Goal: Transaction & Acquisition: Purchase product/service

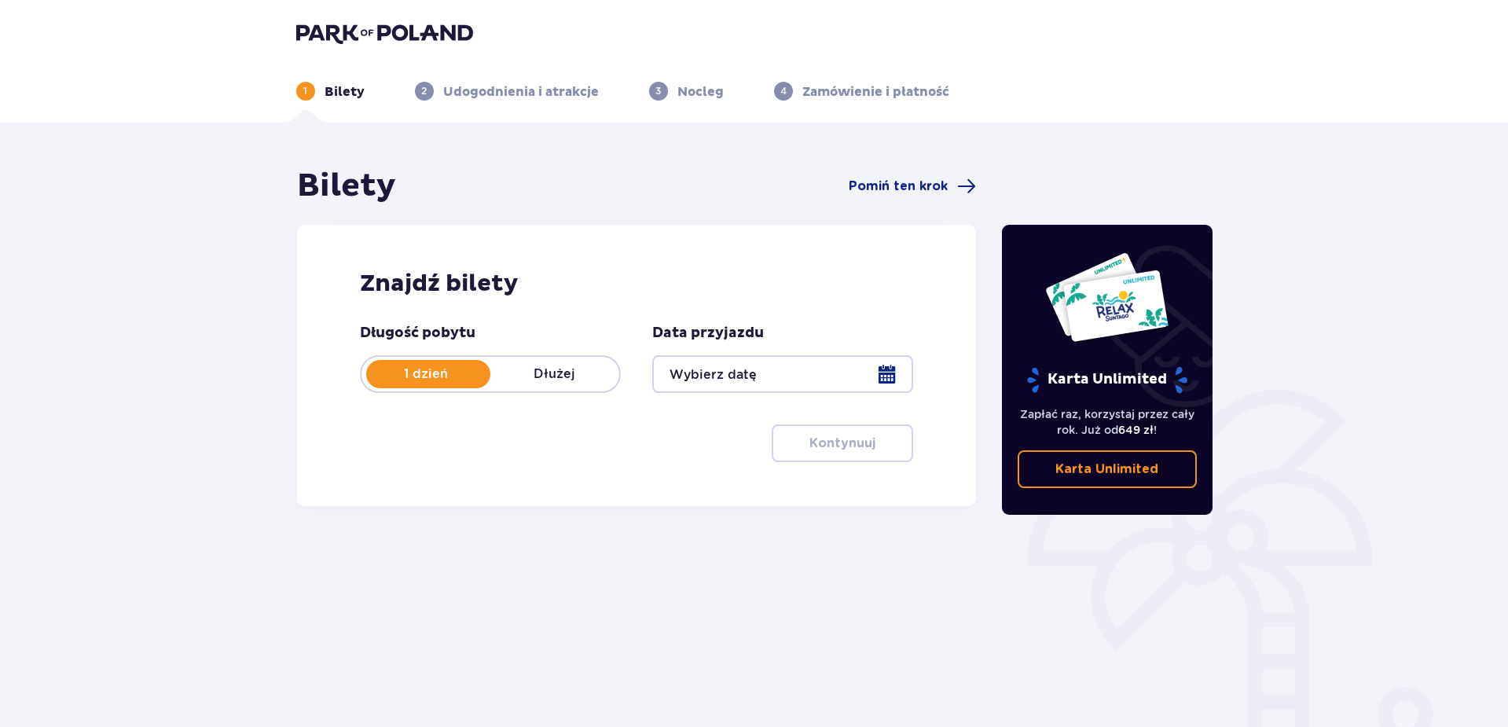
type input "[DATE]"
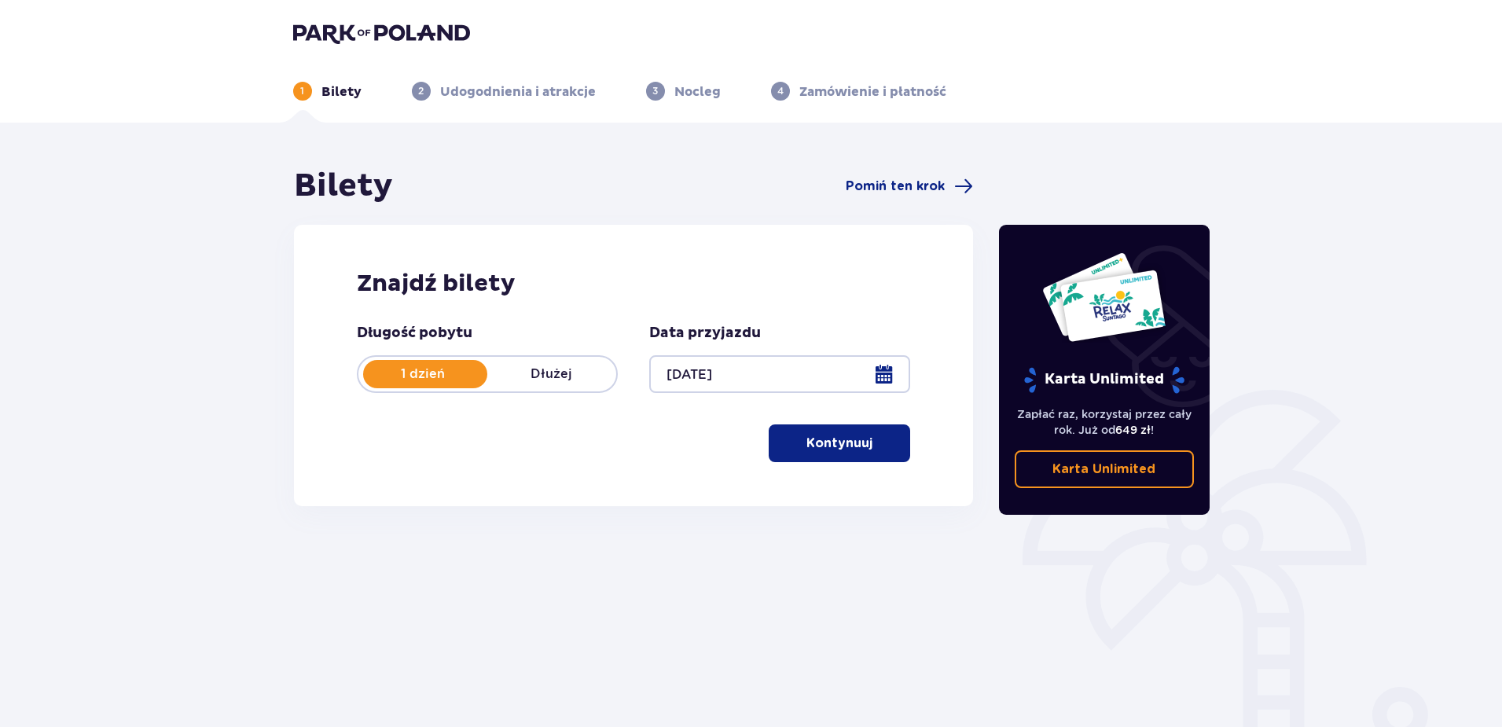
click at [814, 439] on p "Kontynuuj" at bounding box center [839, 443] width 66 height 17
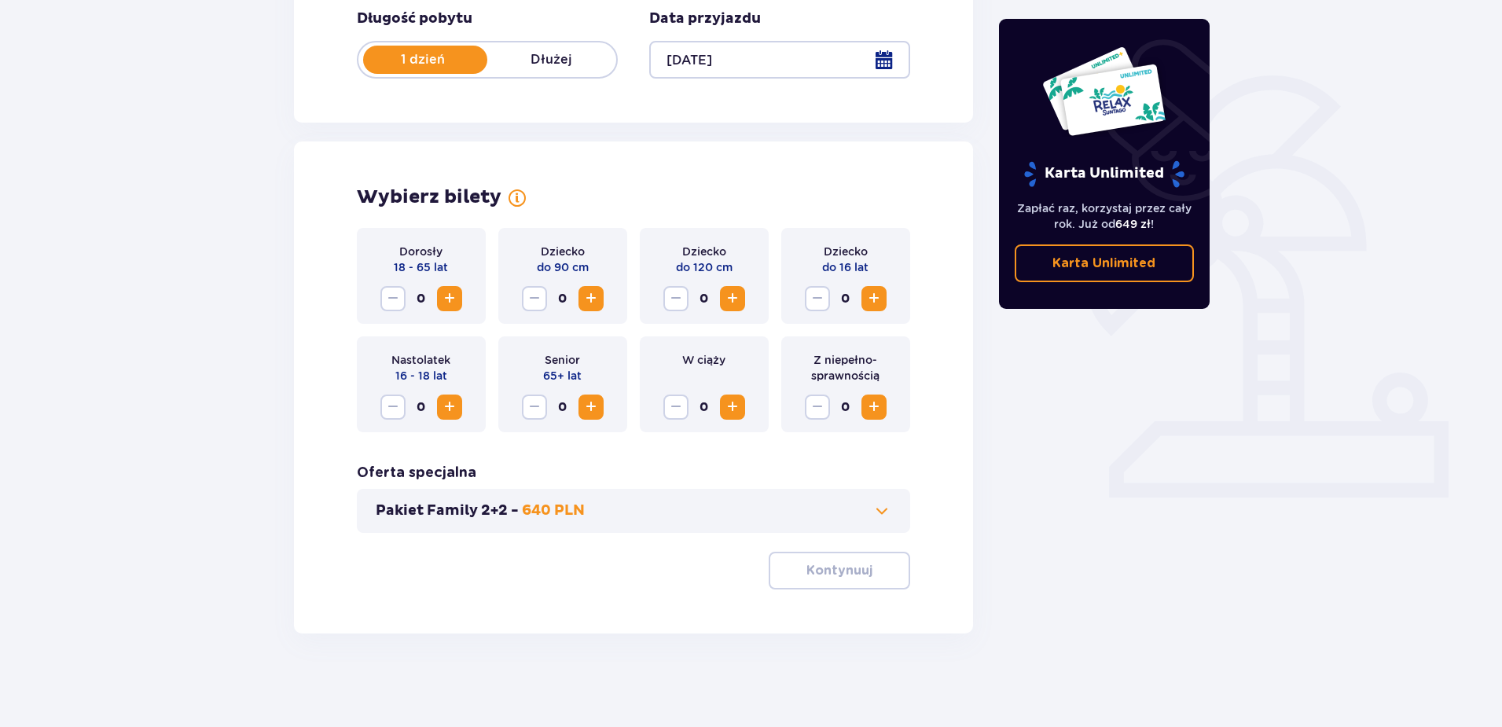
scroll to position [315, 0]
click at [447, 303] on span "Zwiększ" at bounding box center [449, 297] width 19 height 19
click at [802, 512] on button "Pakiet Family 2+2 - 640 PLN" at bounding box center [634, 510] width 516 height 19
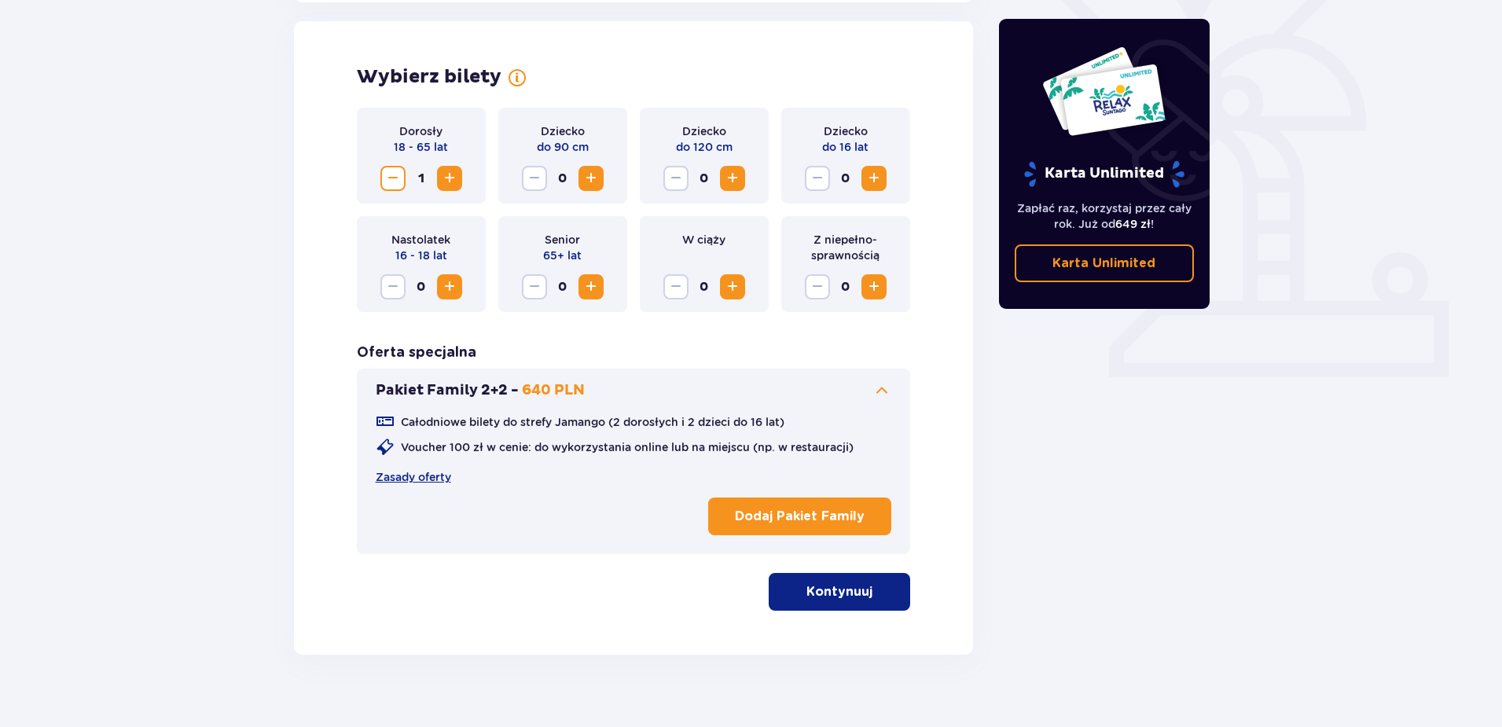
scroll to position [437, 0]
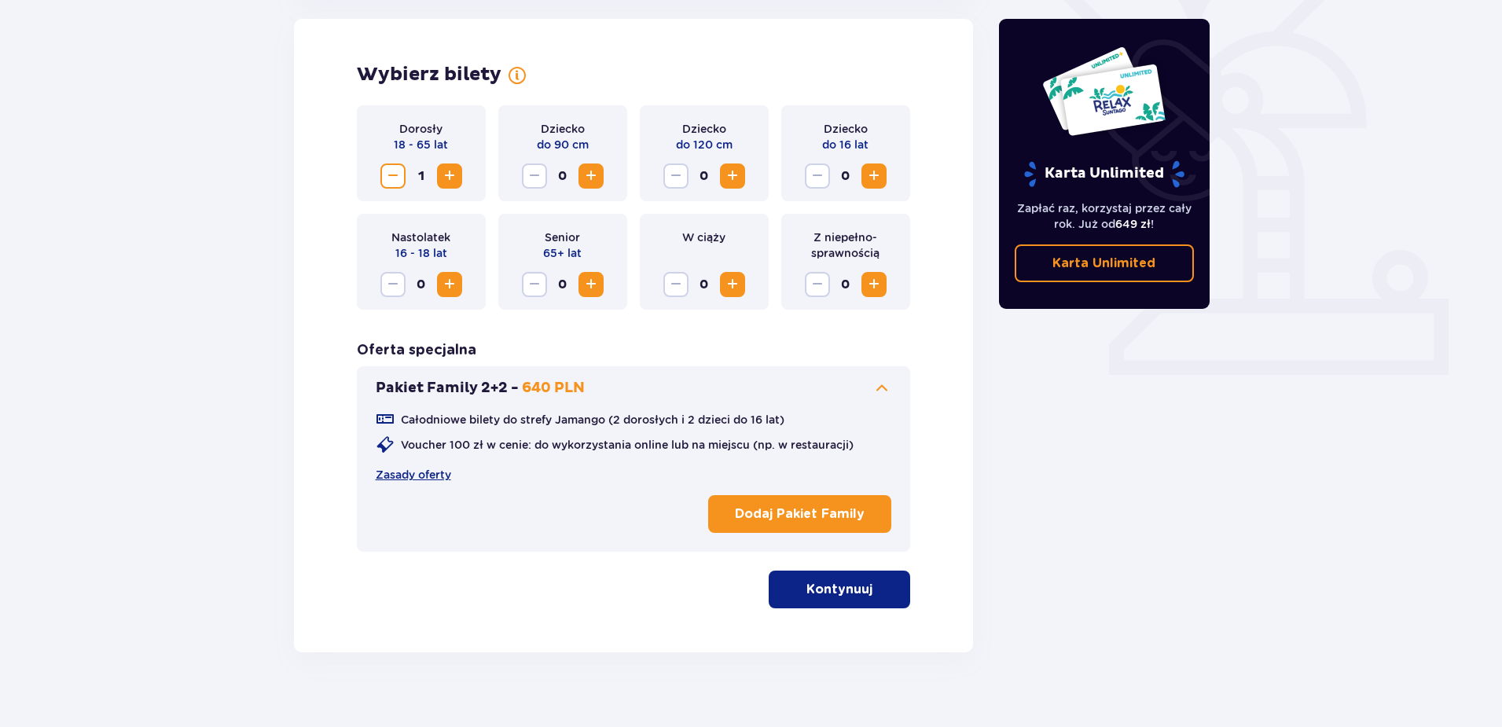
click at [446, 178] on span "Zwiększ" at bounding box center [449, 176] width 19 height 19
click at [390, 176] on span "Zmniejsz" at bounding box center [393, 176] width 19 height 19
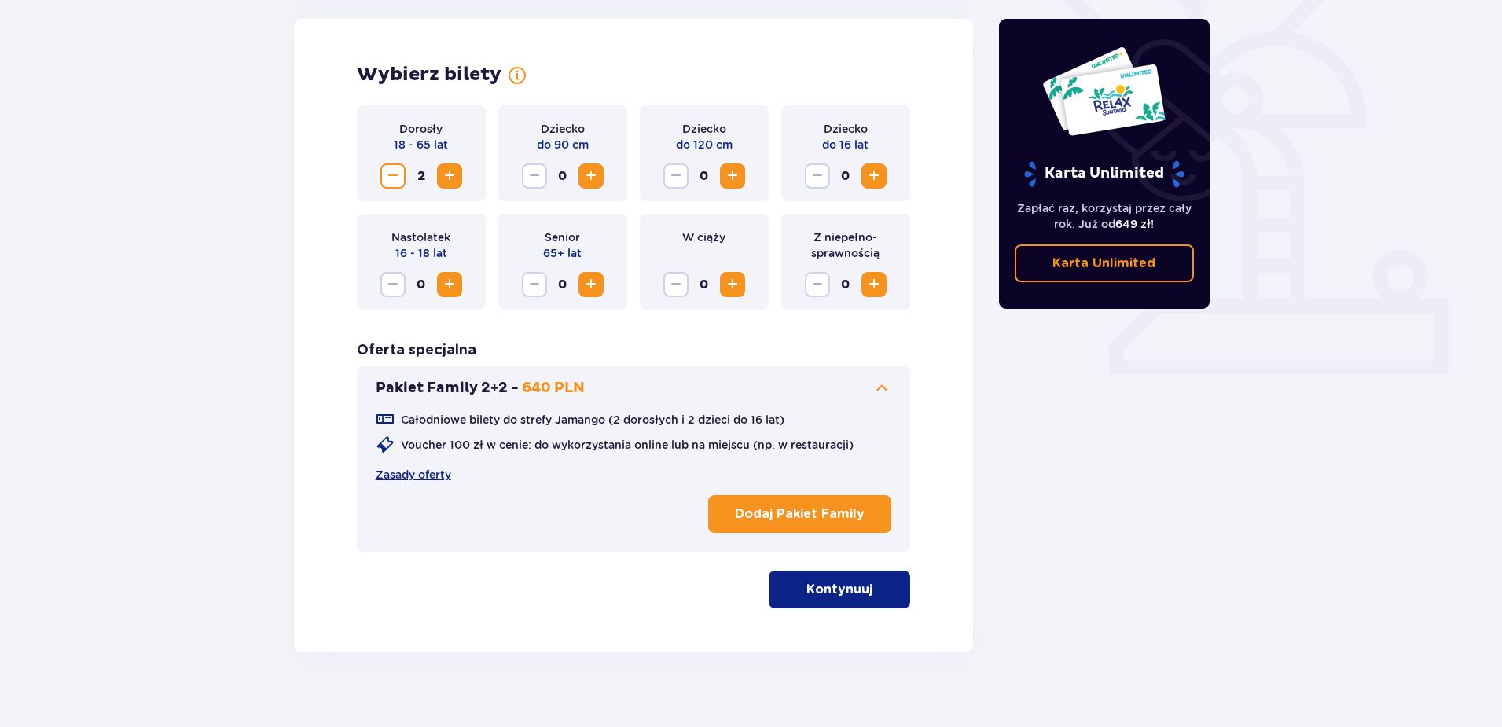
click at [390, 176] on span "Zmniejsz" at bounding box center [393, 176] width 19 height 19
click at [835, 582] on p "Kontynuuj" at bounding box center [839, 589] width 66 height 17
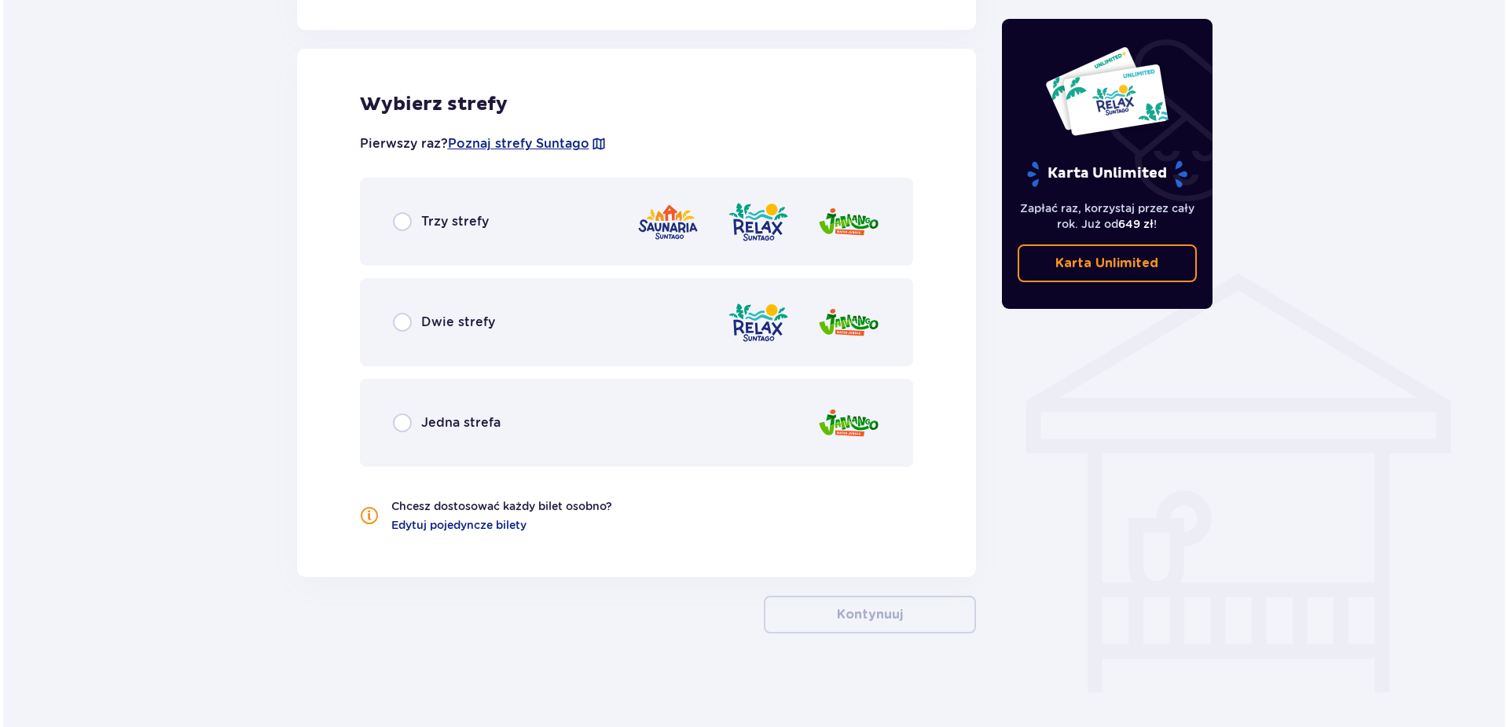
scroll to position [1004, 0]
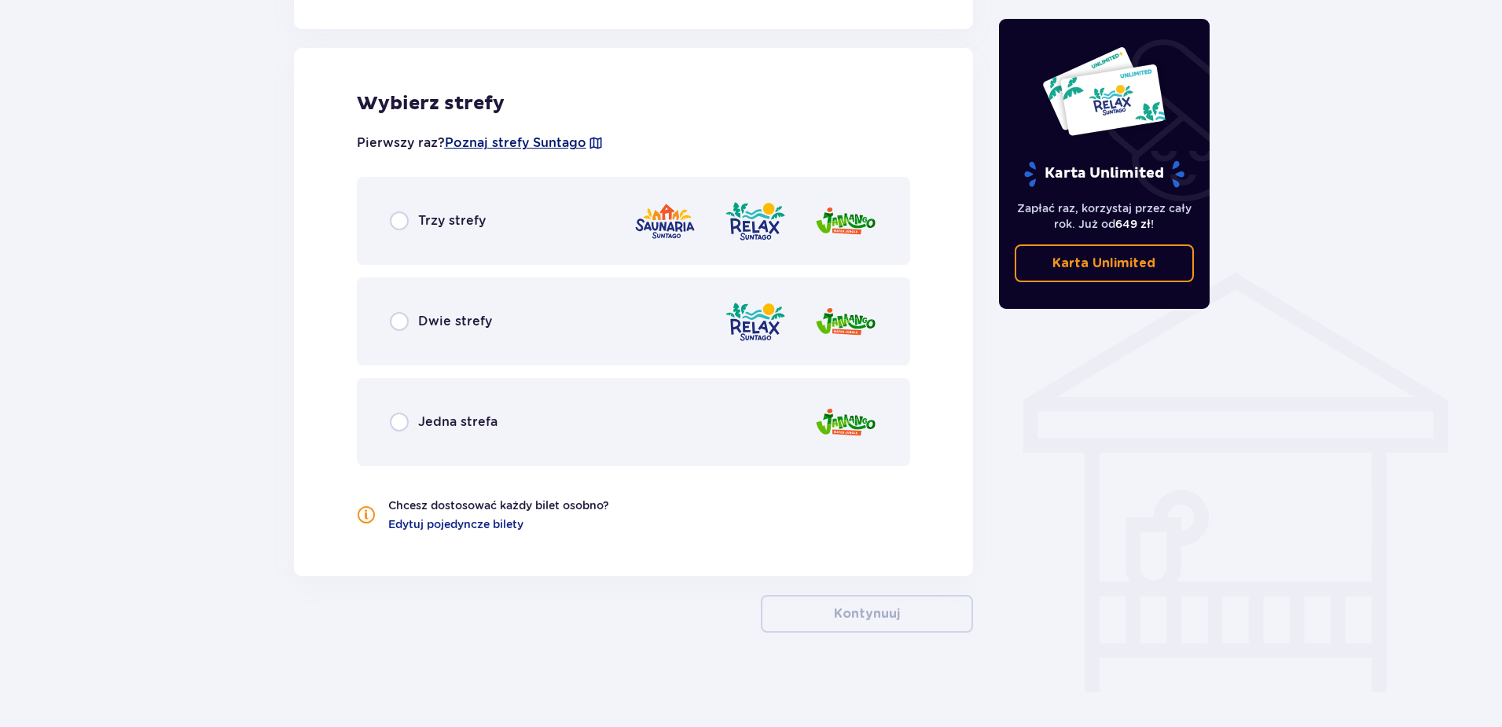
click at [542, 139] on span "Poznaj strefy Suntago" at bounding box center [515, 142] width 141 height 17
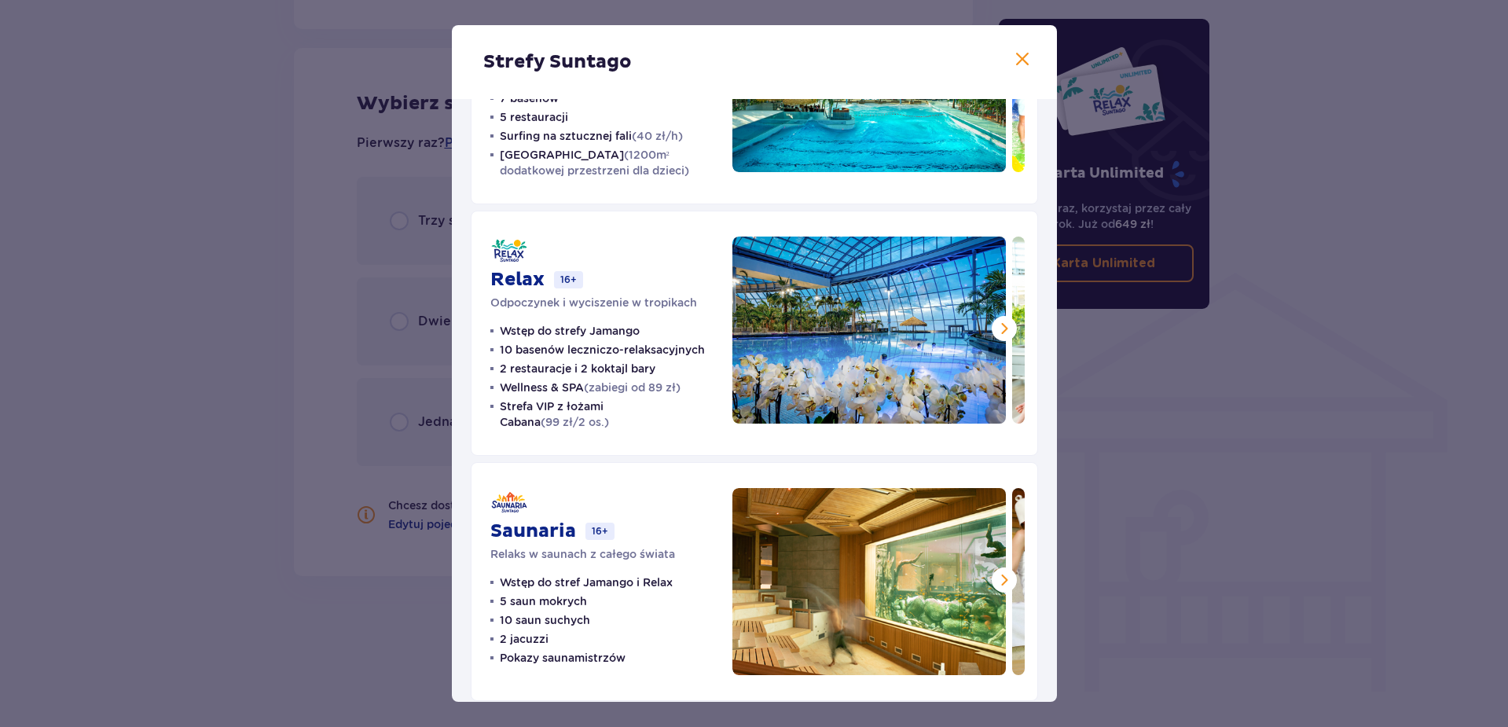
scroll to position [177, 0]
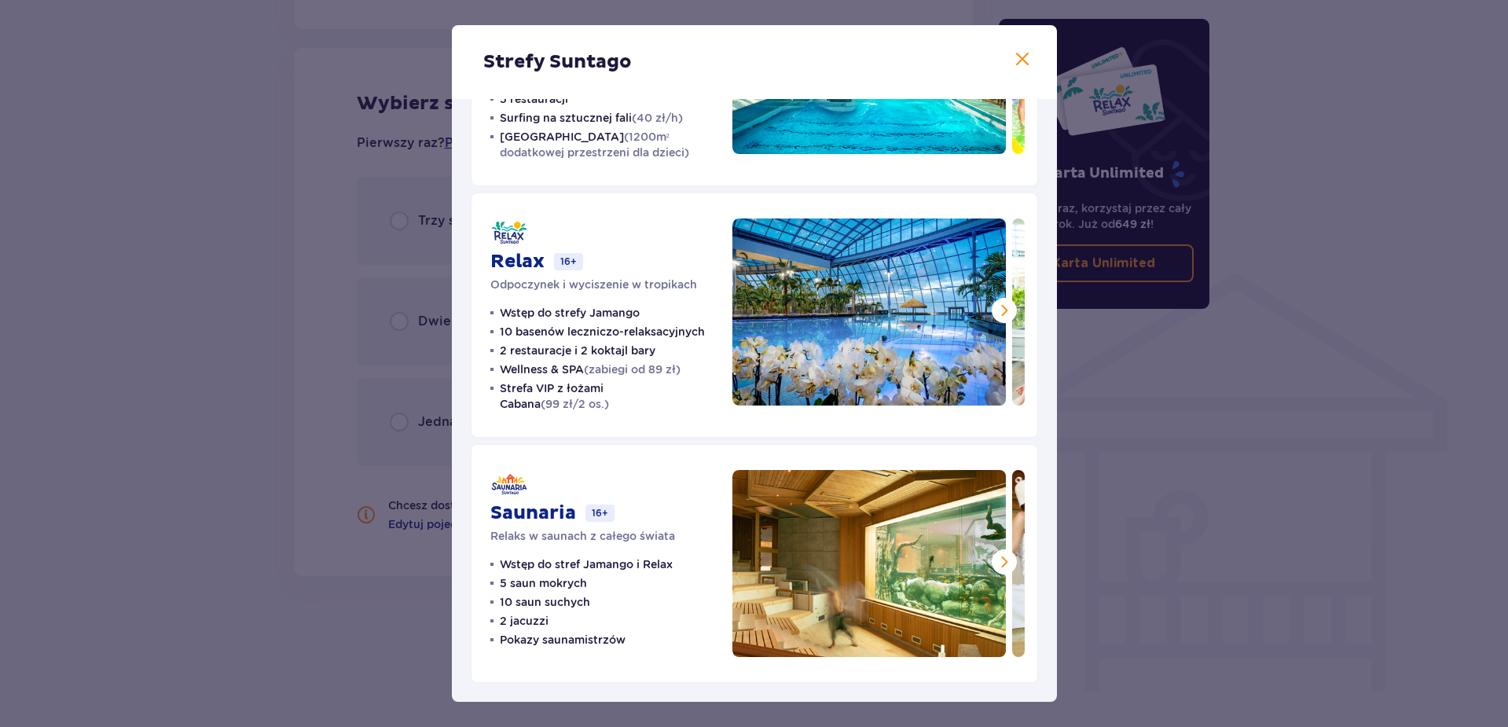
click at [1005, 554] on span at bounding box center [1004, 562] width 19 height 19
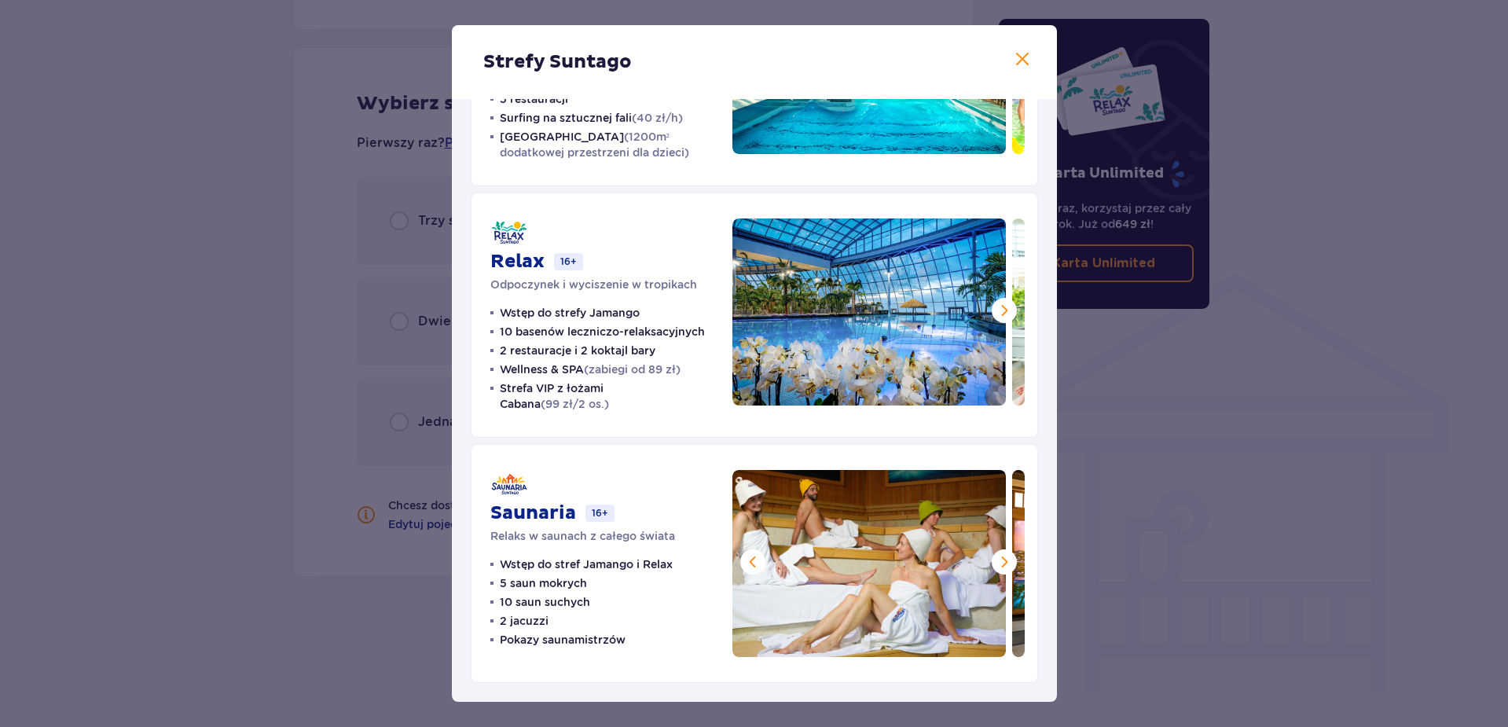
click at [1005, 555] on span at bounding box center [1004, 562] width 19 height 19
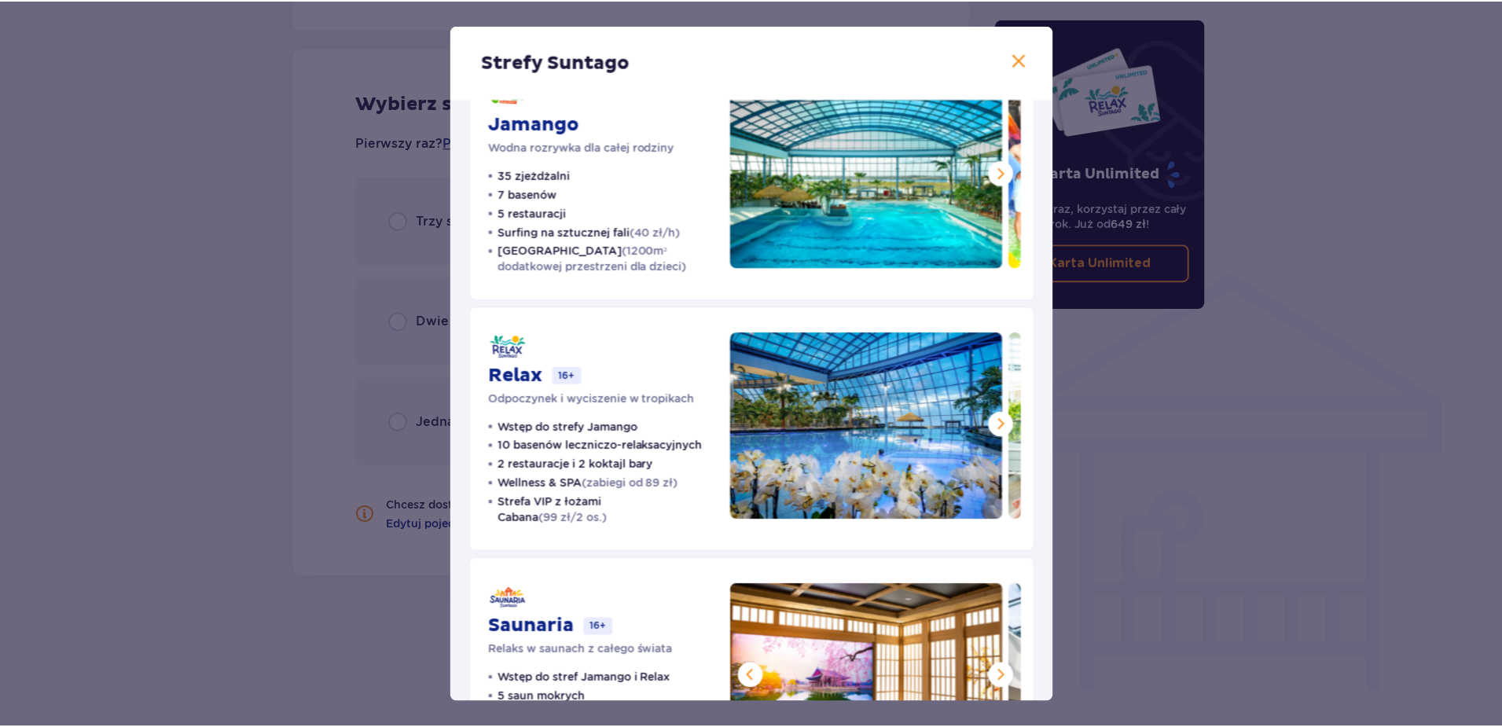
scroll to position [20, 0]
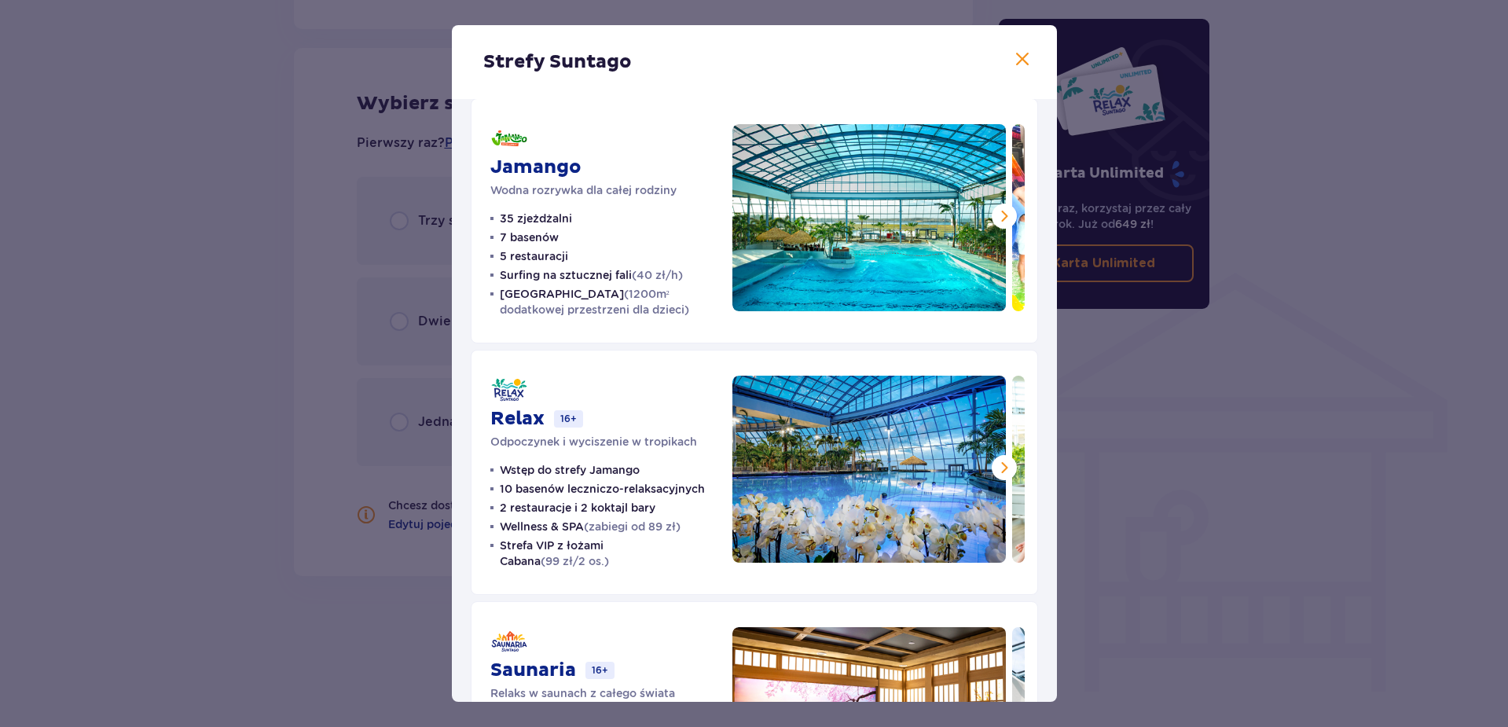
drag, startPoint x: 866, startPoint y: 549, endPoint x: 1299, endPoint y: 468, distance: 439.8
click at [1299, 468] on div "Strefy Suntago Jamango Wodna rozrywka dla całej rodziny 35 zjeżdżalni 7 basenów…" at bounding box center [754, 363] width 1508 height 727
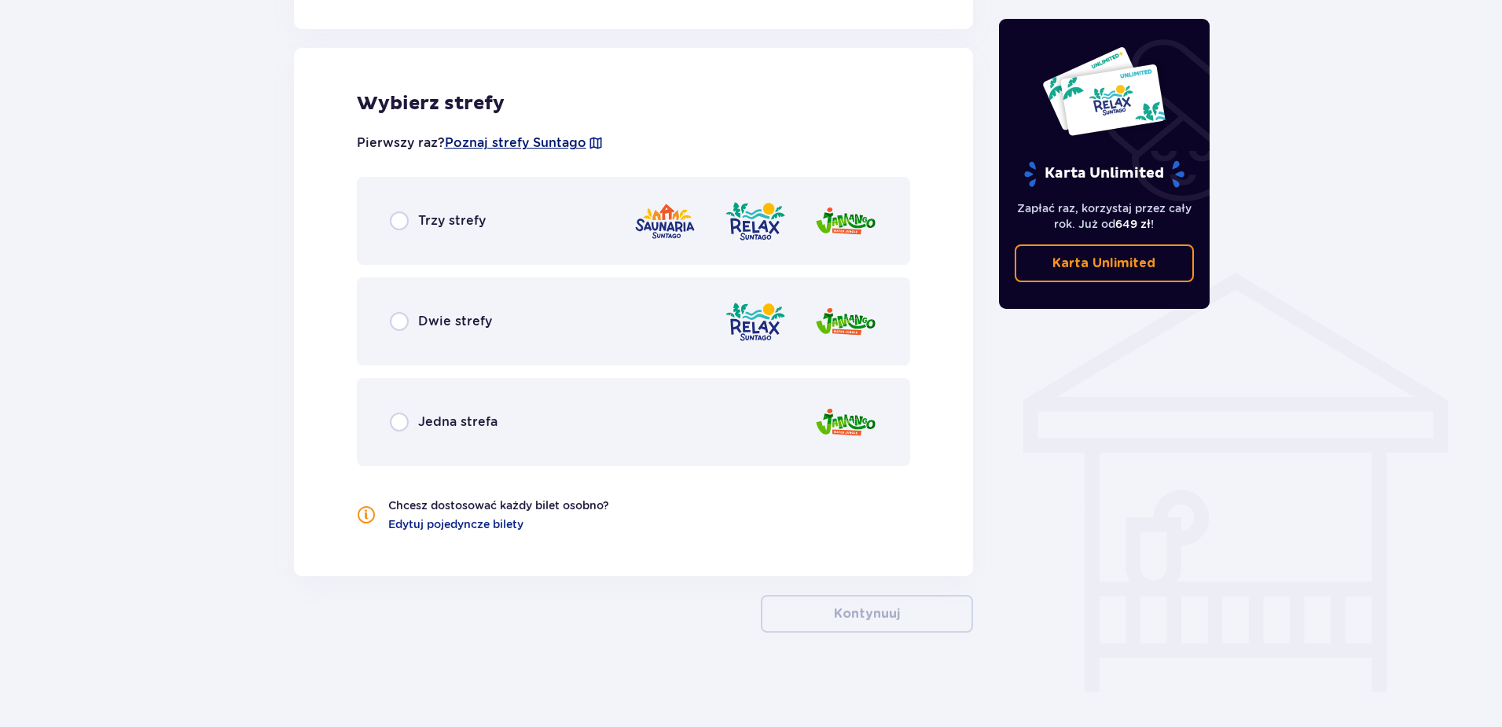
click at [530, 147] on span "Poznaj strefy Suntago" at bounding box center [515, 142] width 141 height 17
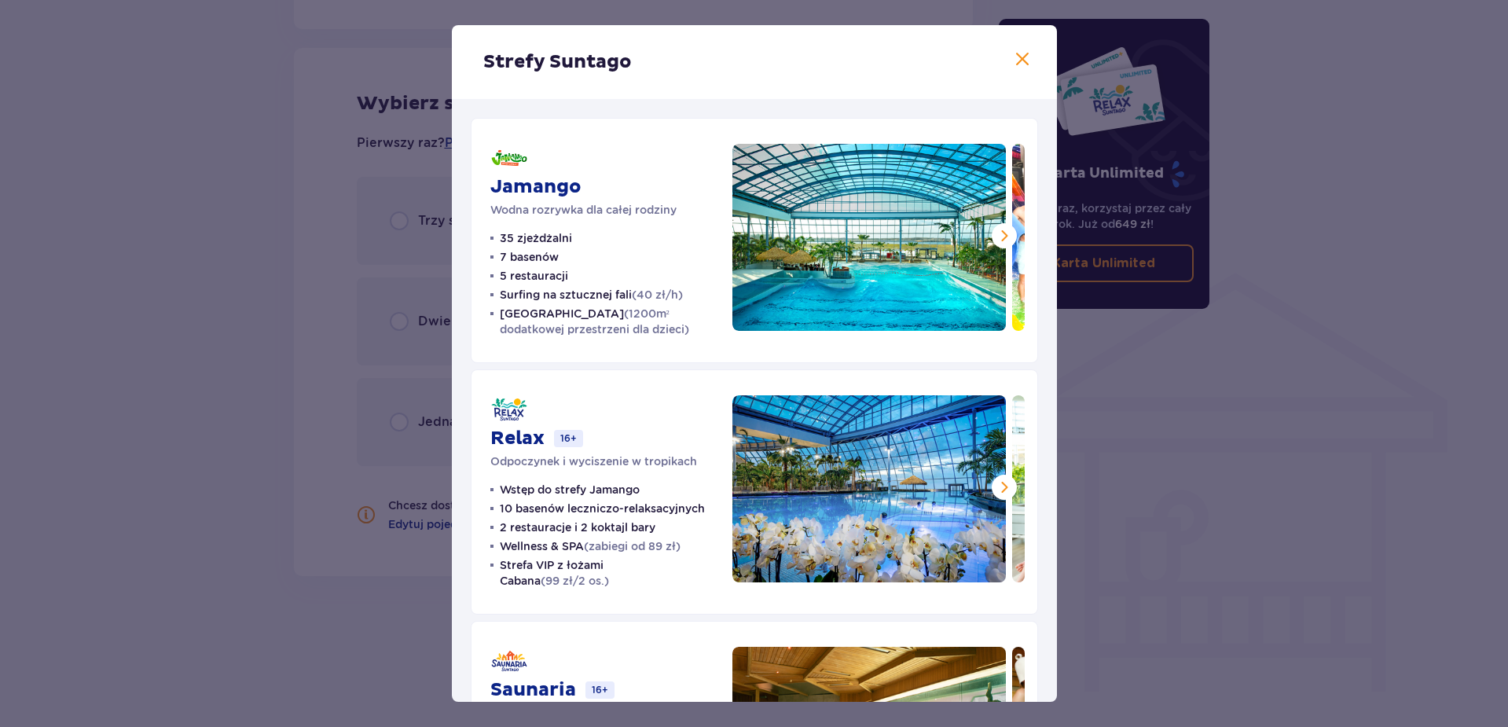
click at [1005, 236] on span at bounding box center [1004, 235] width 19 height 19
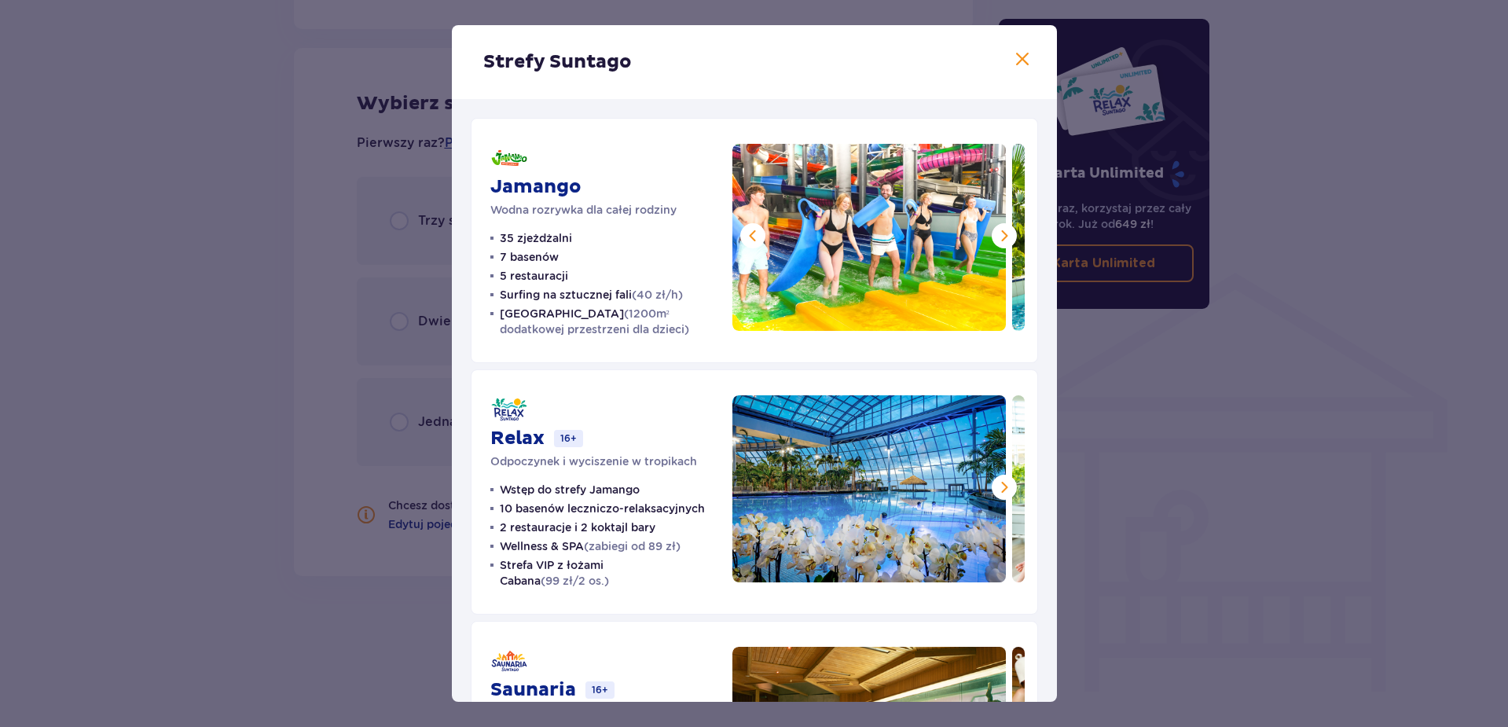
click at [1005, 236] on span at bounding box center [1004, 235] width 19 height 19
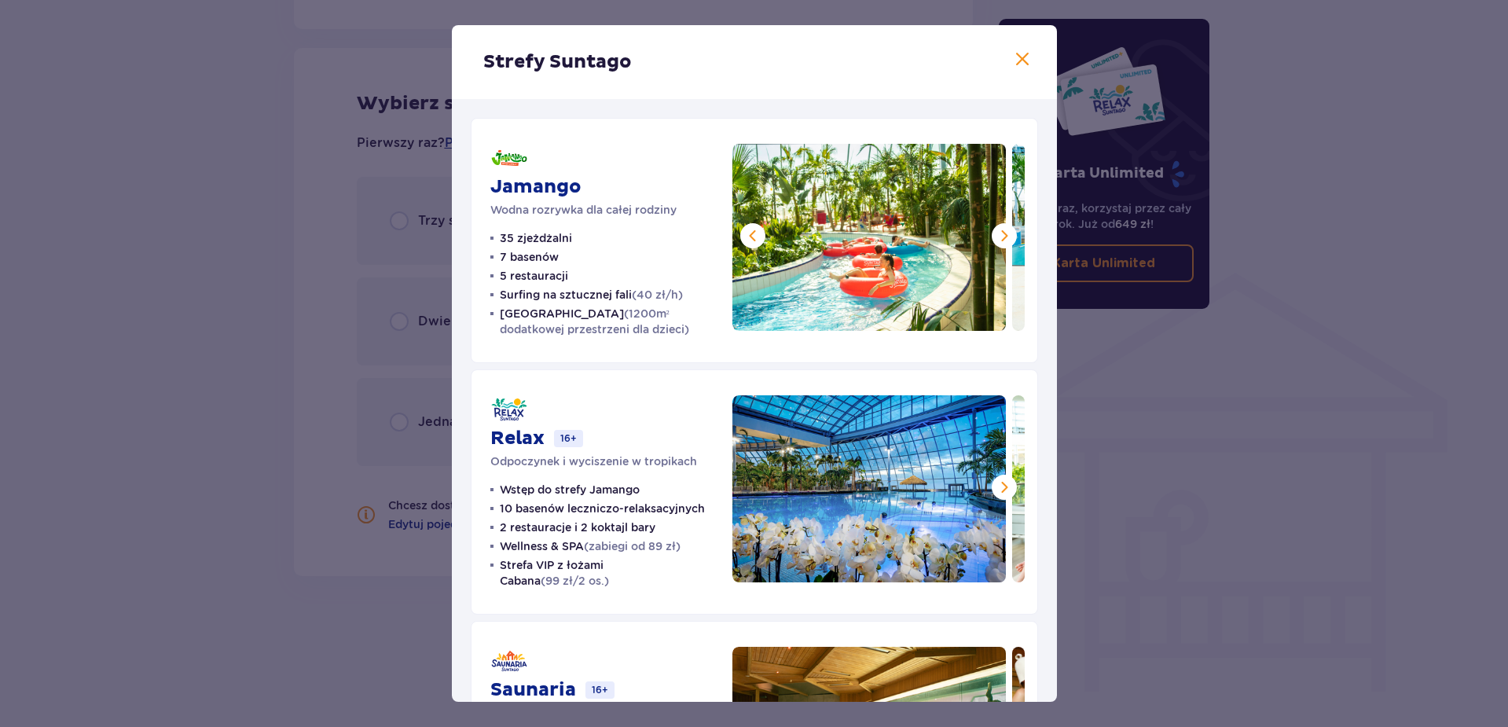
click at [1005, 236] on span at bounding box center [1004, 235] width 19 height 19
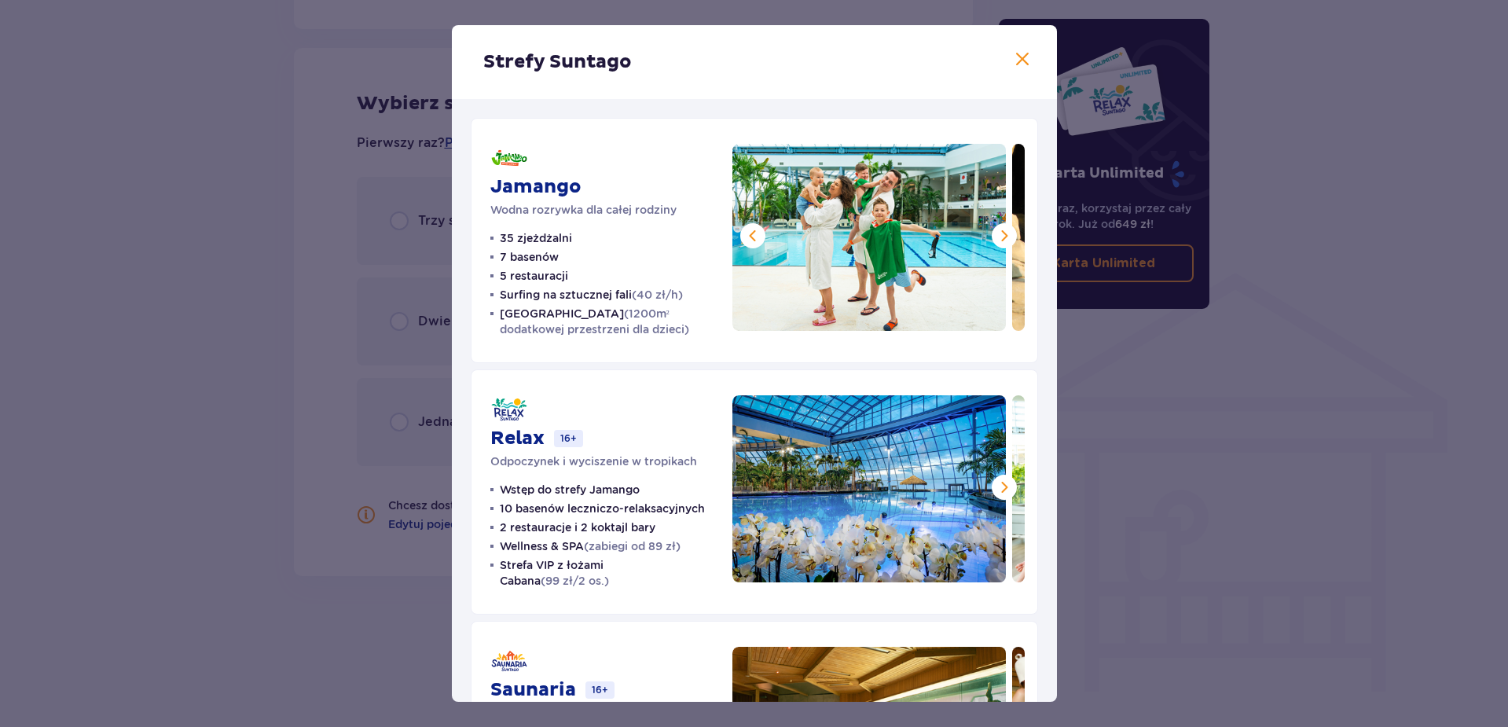
click at [1005, 236] on span at bounding box center [1004, 235] width 19 height 19
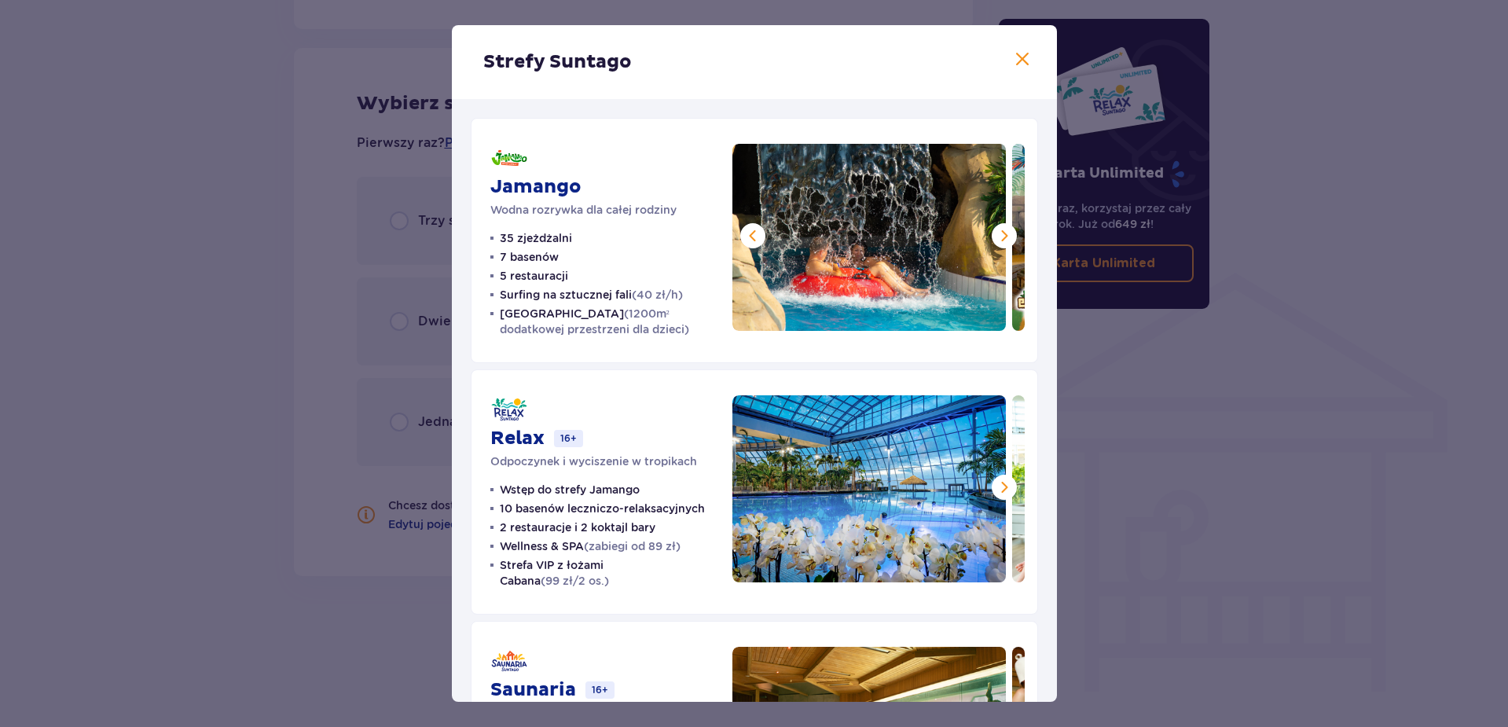
click at [1005, 236] on span at bounding box center [1004, 235] width 19 height 19
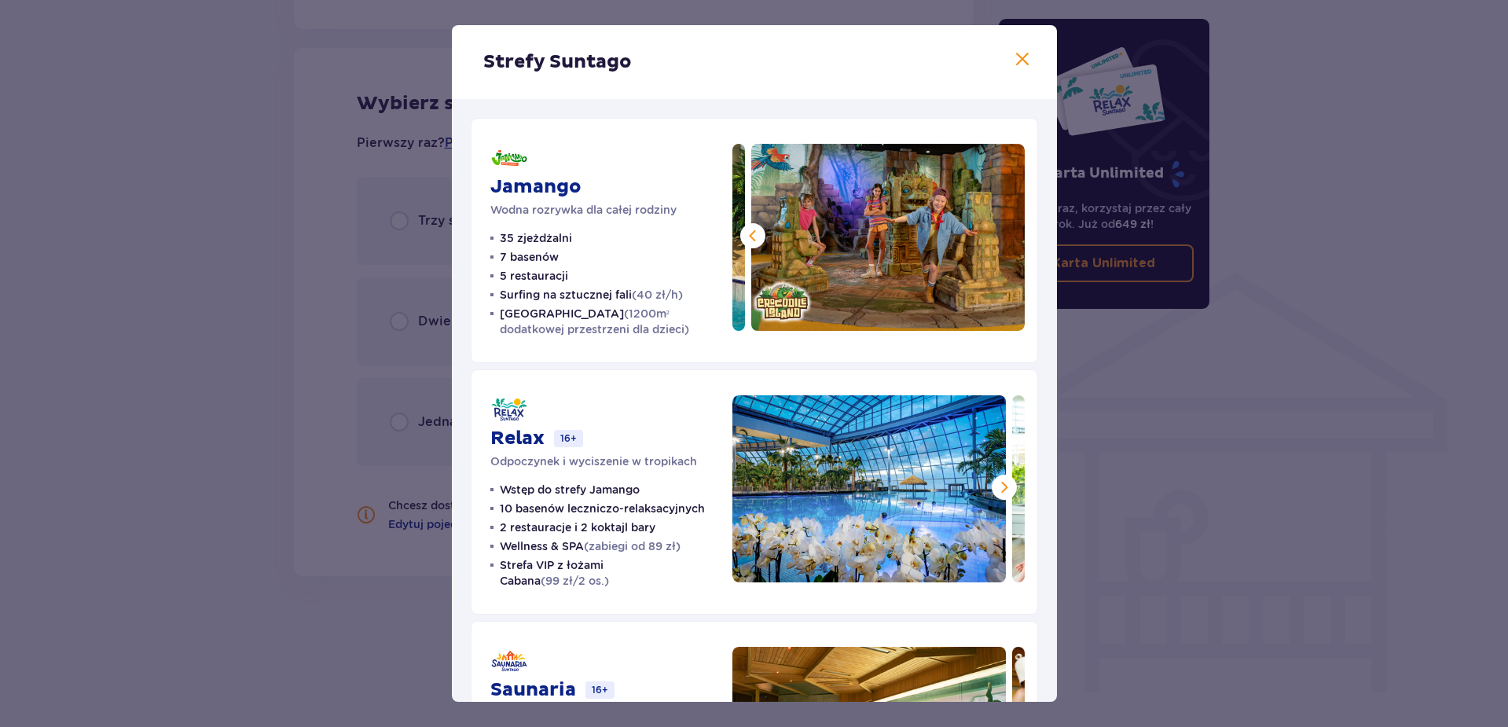
click at [1206, 439] on div "Strefy Suntago Jamango Wodna rozrywka dla całej rodziny 35 zjeżdżalni 7 basenów…" at bounding box center [754, 363] width 1508 height 727
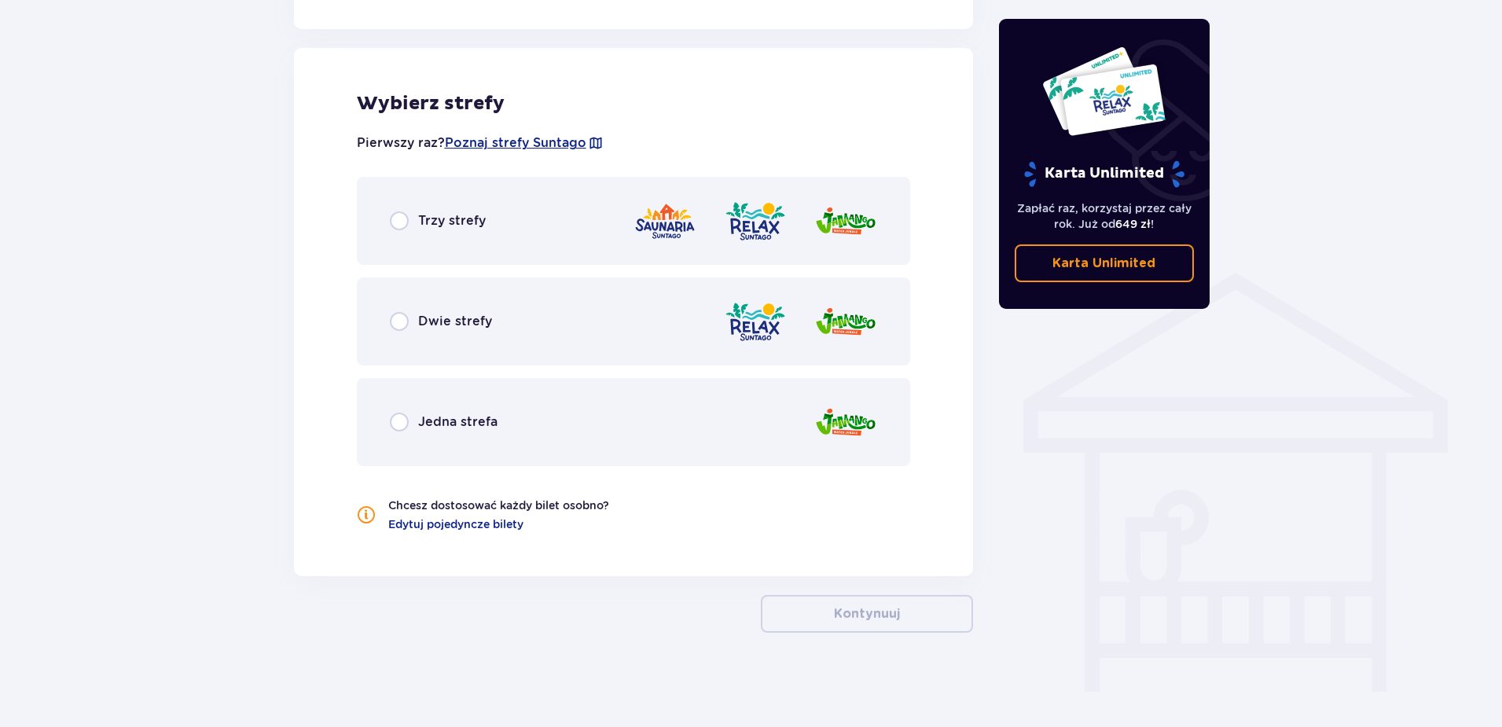
click at [464, 219] on span "Trzy strefy" at bounding box center [452, 220] width 68 height 17
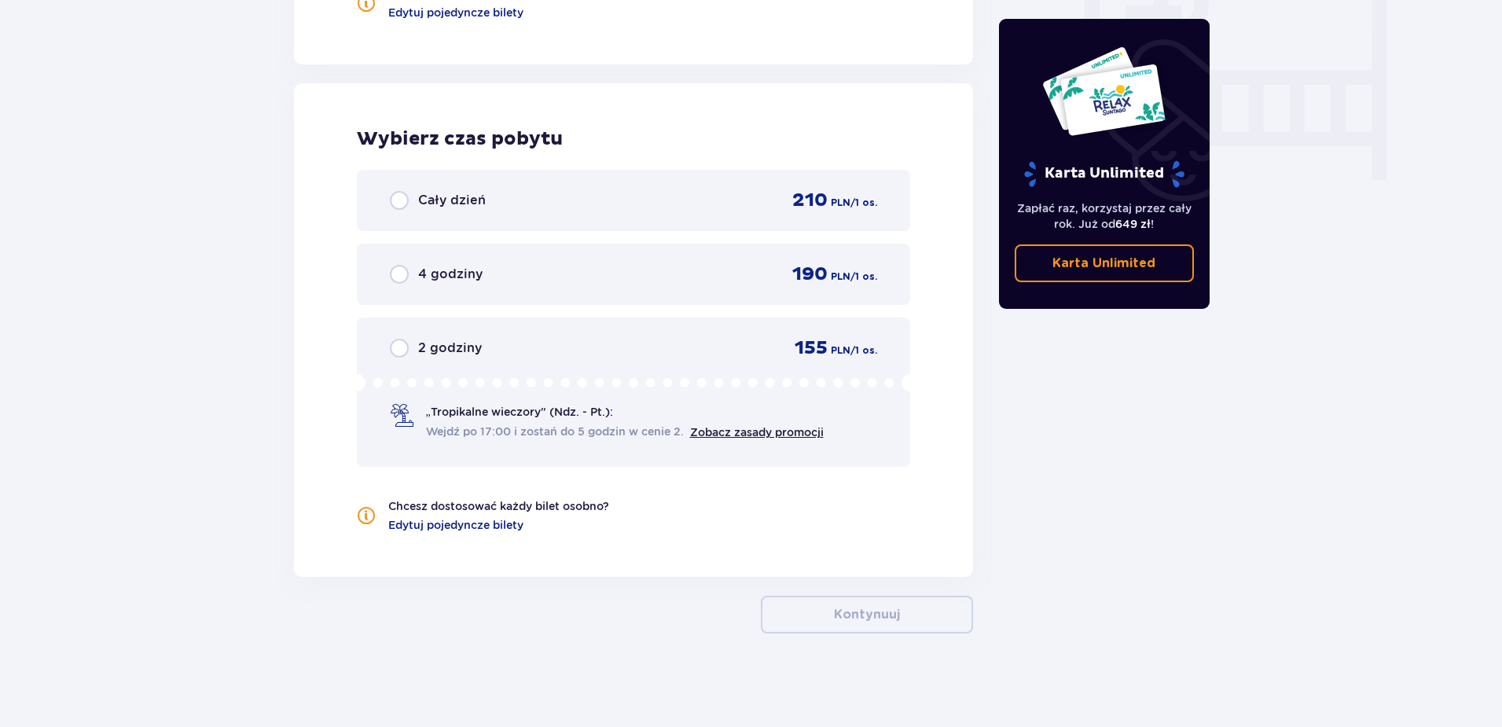
scroll to position [1516, 0]
click at [767, 428] on link "Zobacz zasady promocji" at bounding box center [757, 431] width 134 height 13
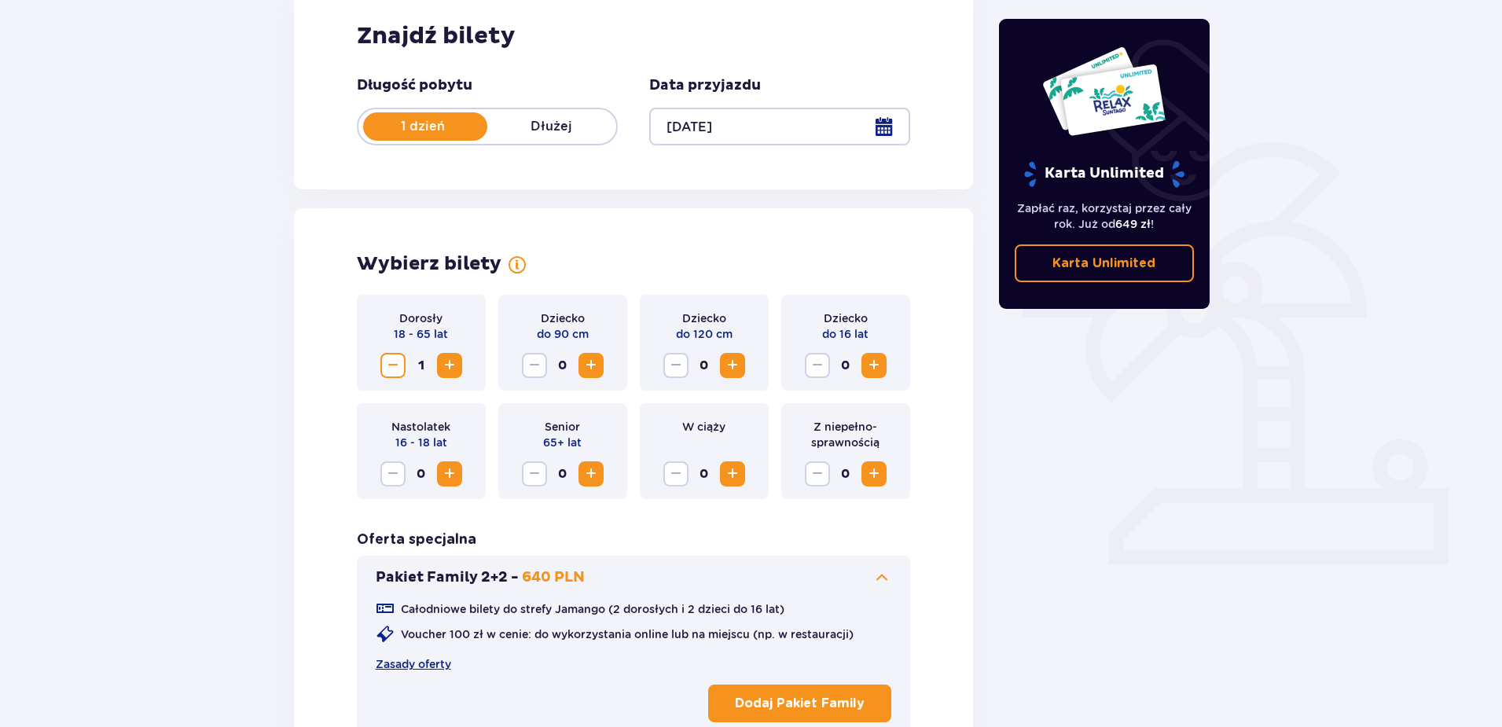
scroll to position [0, 0]
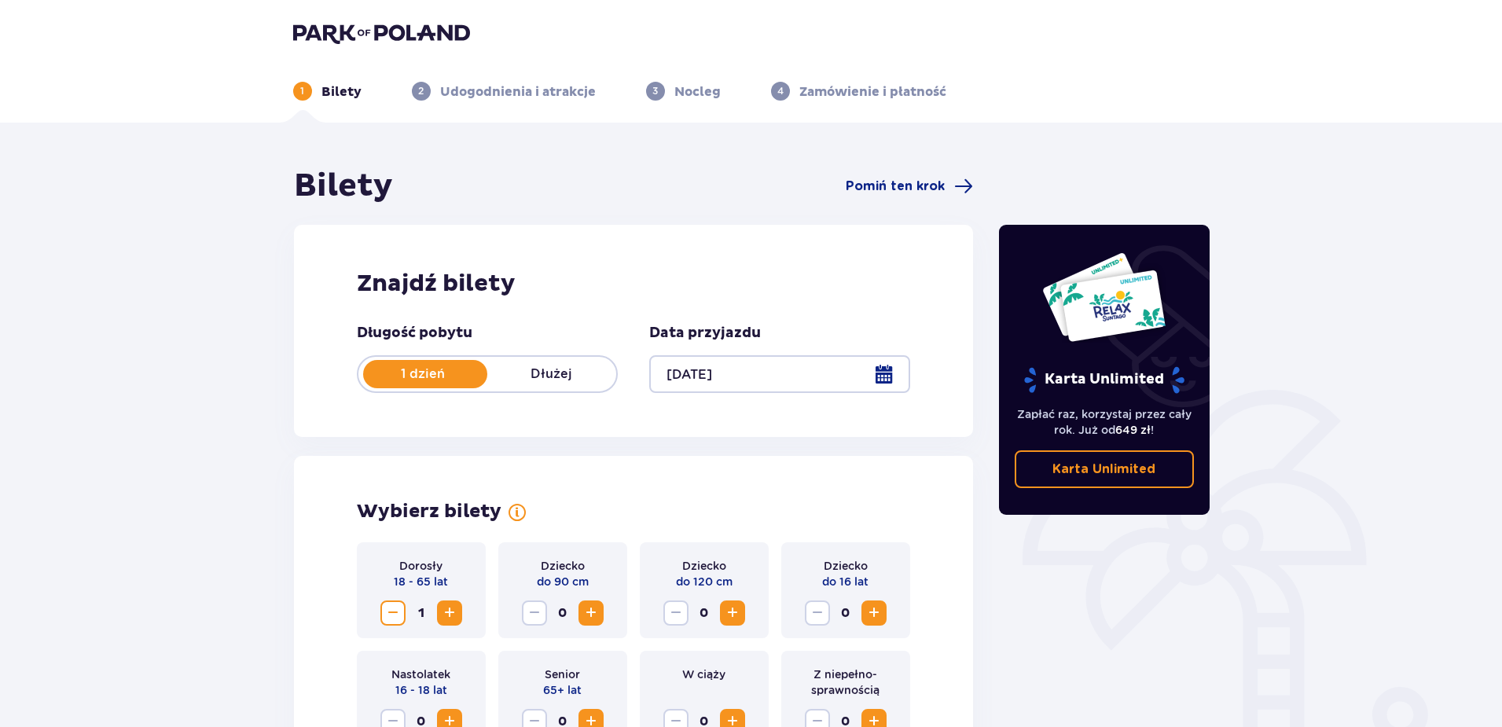
click at [536, 375] on p "Dłużej" at bounding box center [551, 374] width 129 height 17
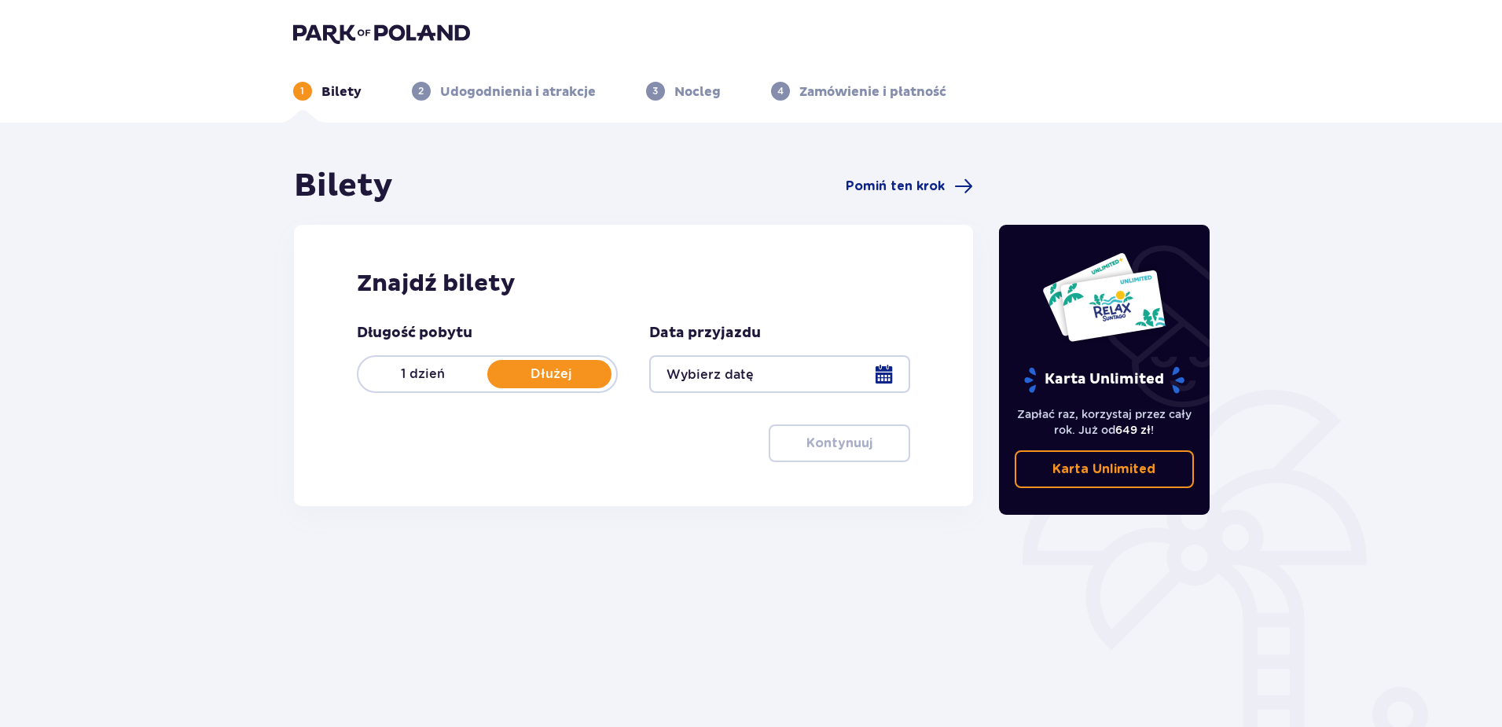
click at [450, 375] on p "1 dzień" at bounding box center [422, 374] width 129 height 17
